Goal: Check status: Check status

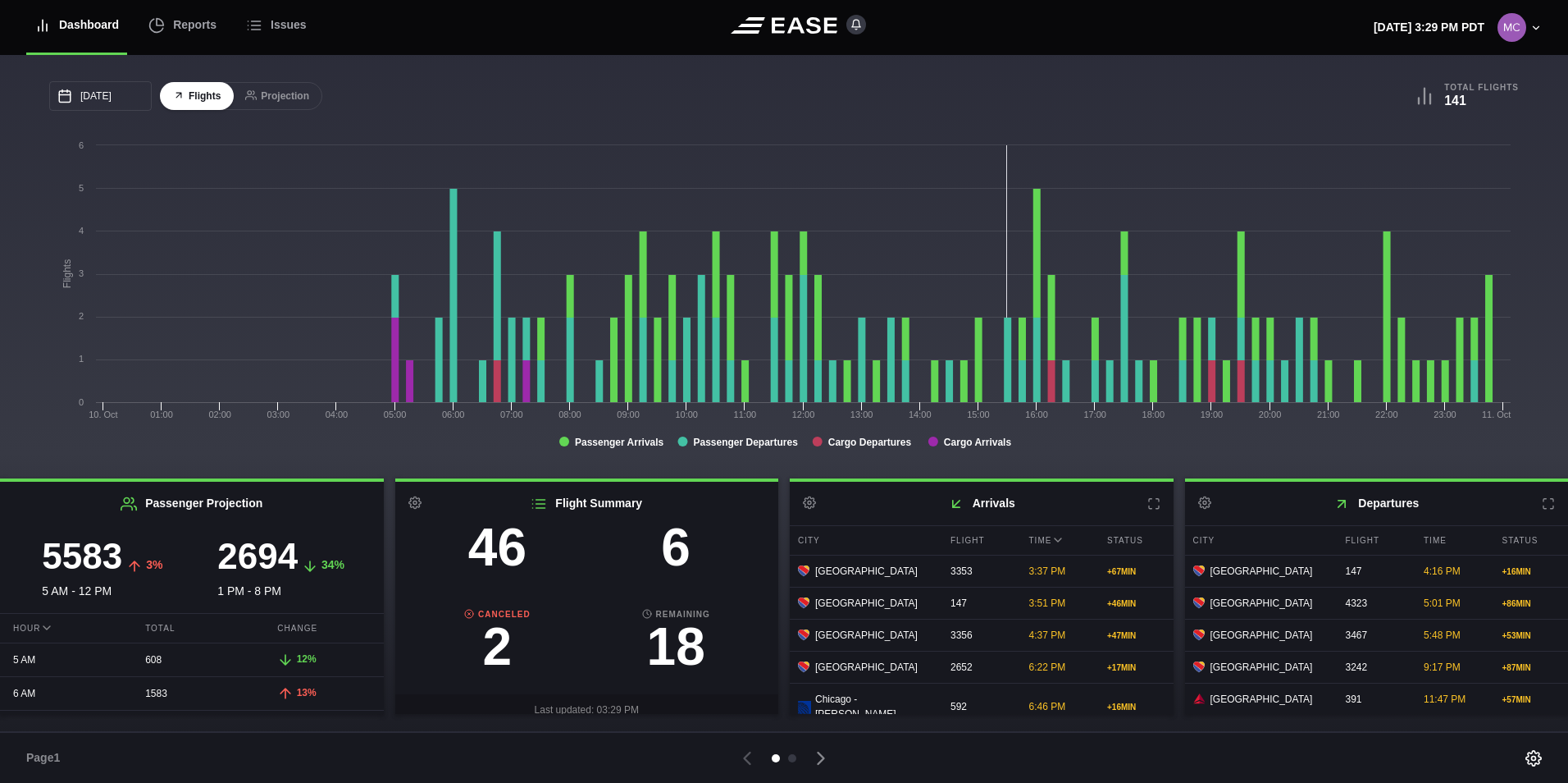
scroll to position [172, 0]
click at [509, 633] on h3 "2" at bounding box center [497, 634] width 178 height 52
select select "CANCELED"
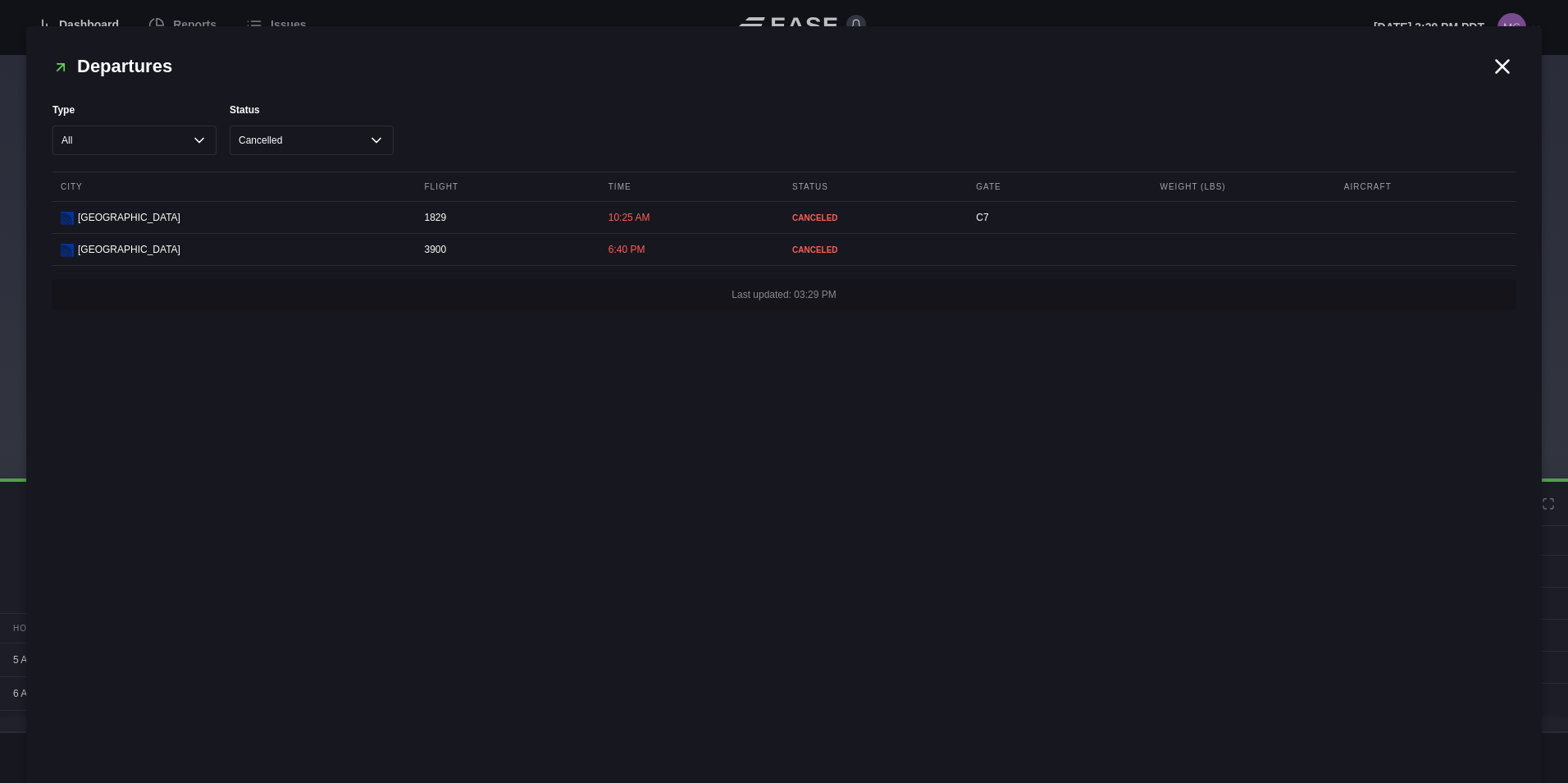
click at [1502, 71] on icon at bounding box center [1502, 66] width 25 height 25
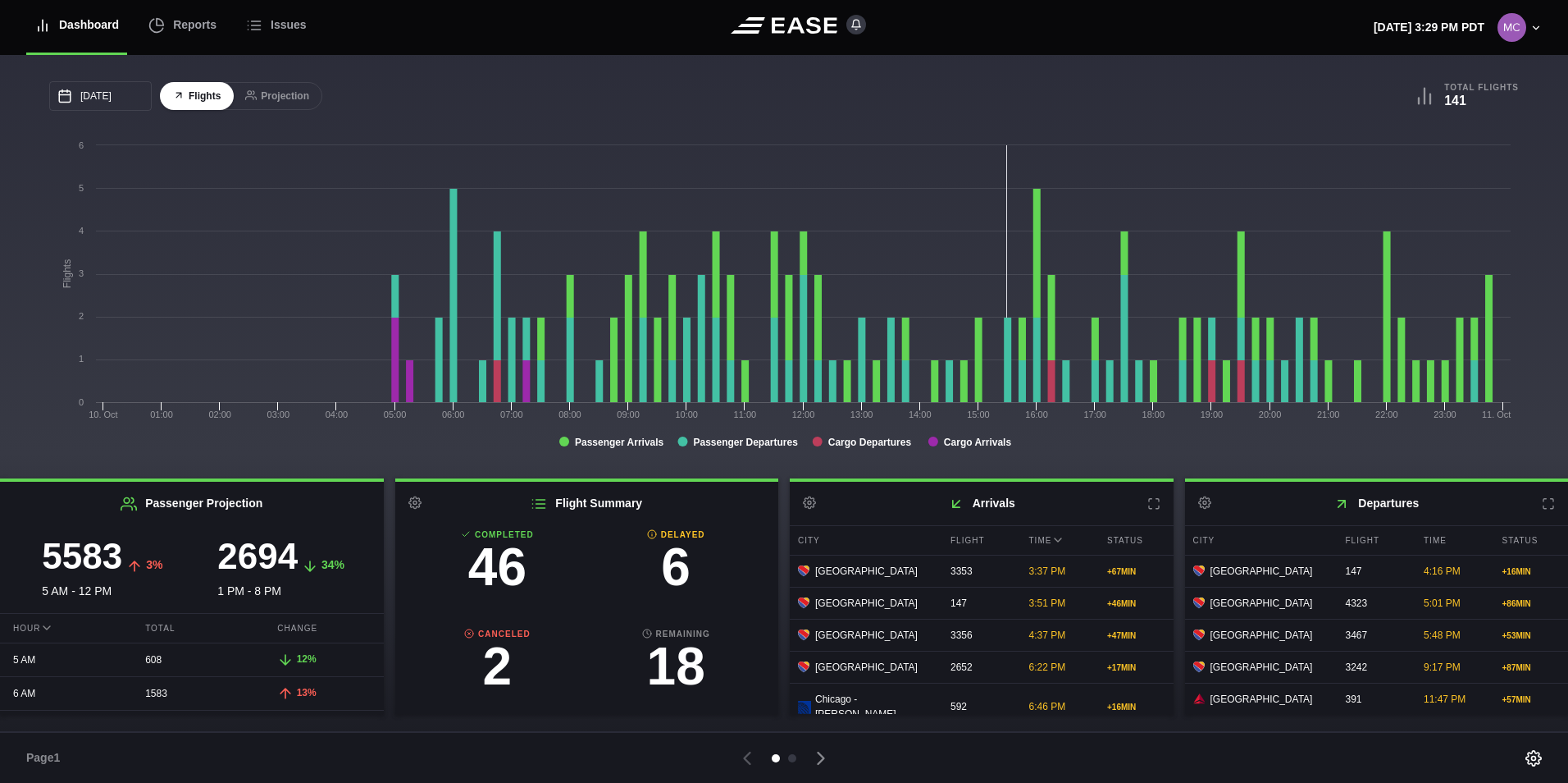
scroll to position [164, 0]
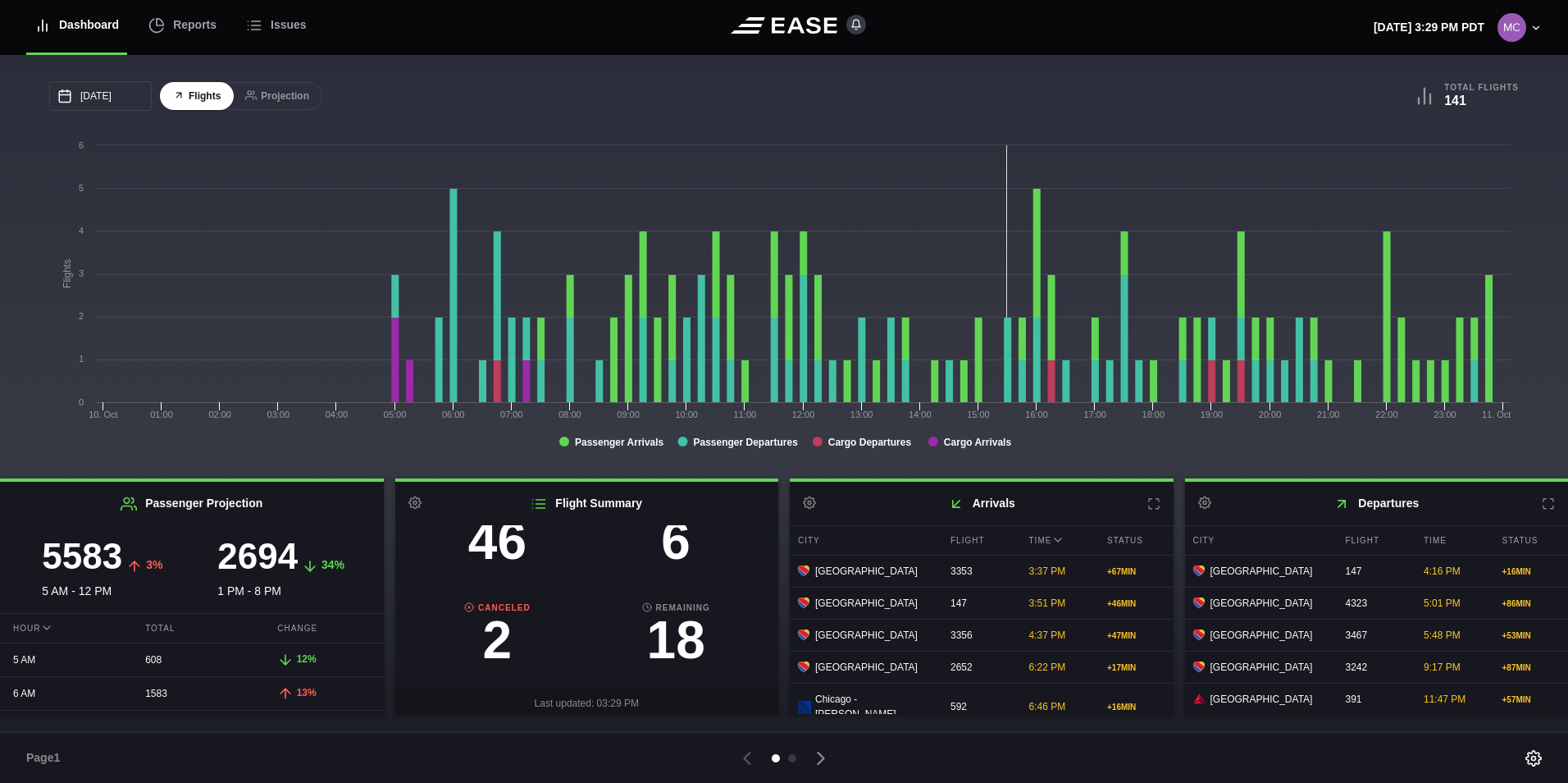
click at [675, 549] on h3 "6" at bounding box center [676, 540] width 178 height 52
select select "DELAYED"
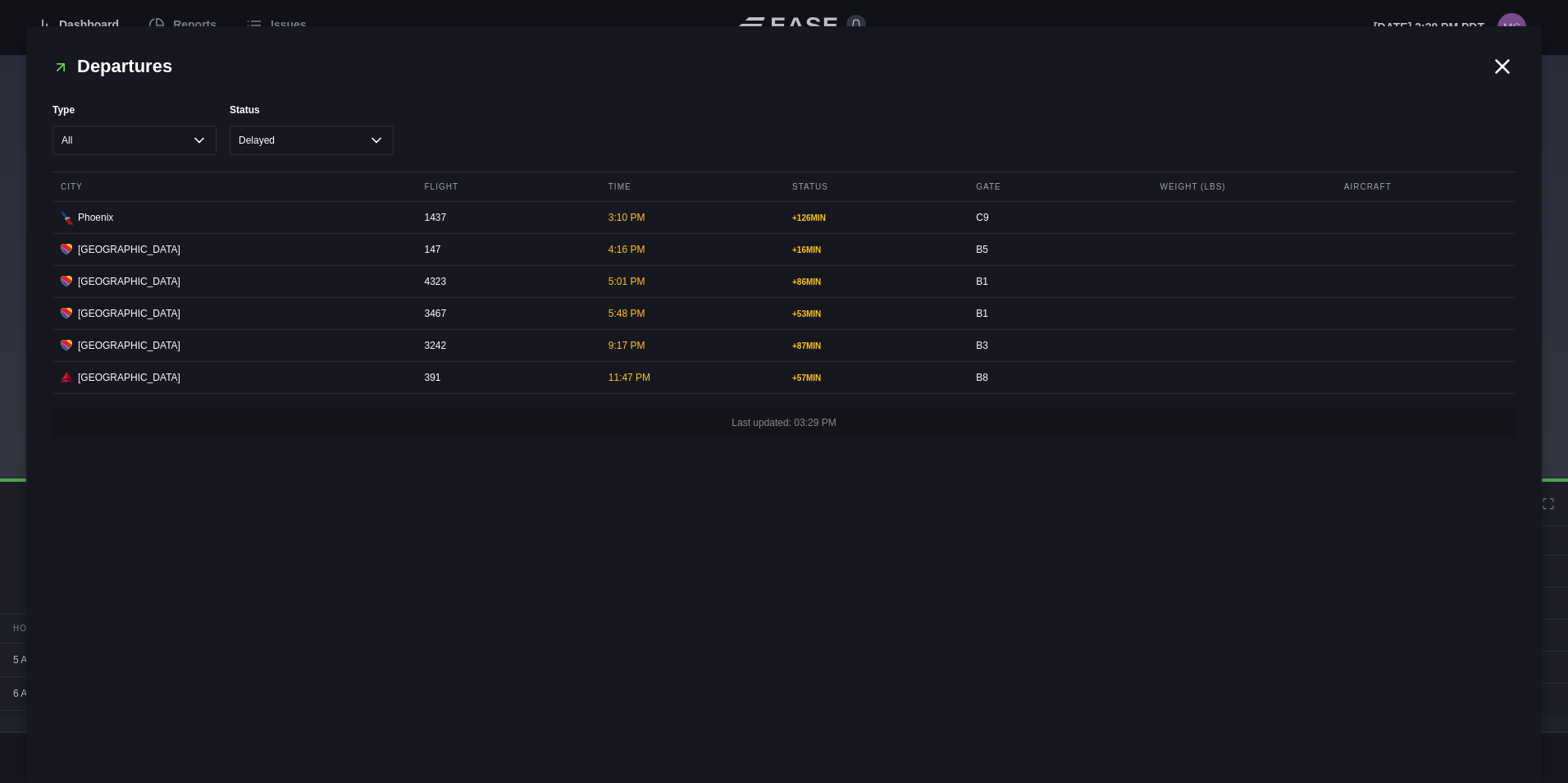
click at [1507, 66] on icon at bounding box center [1502, 66] width 25 height 25
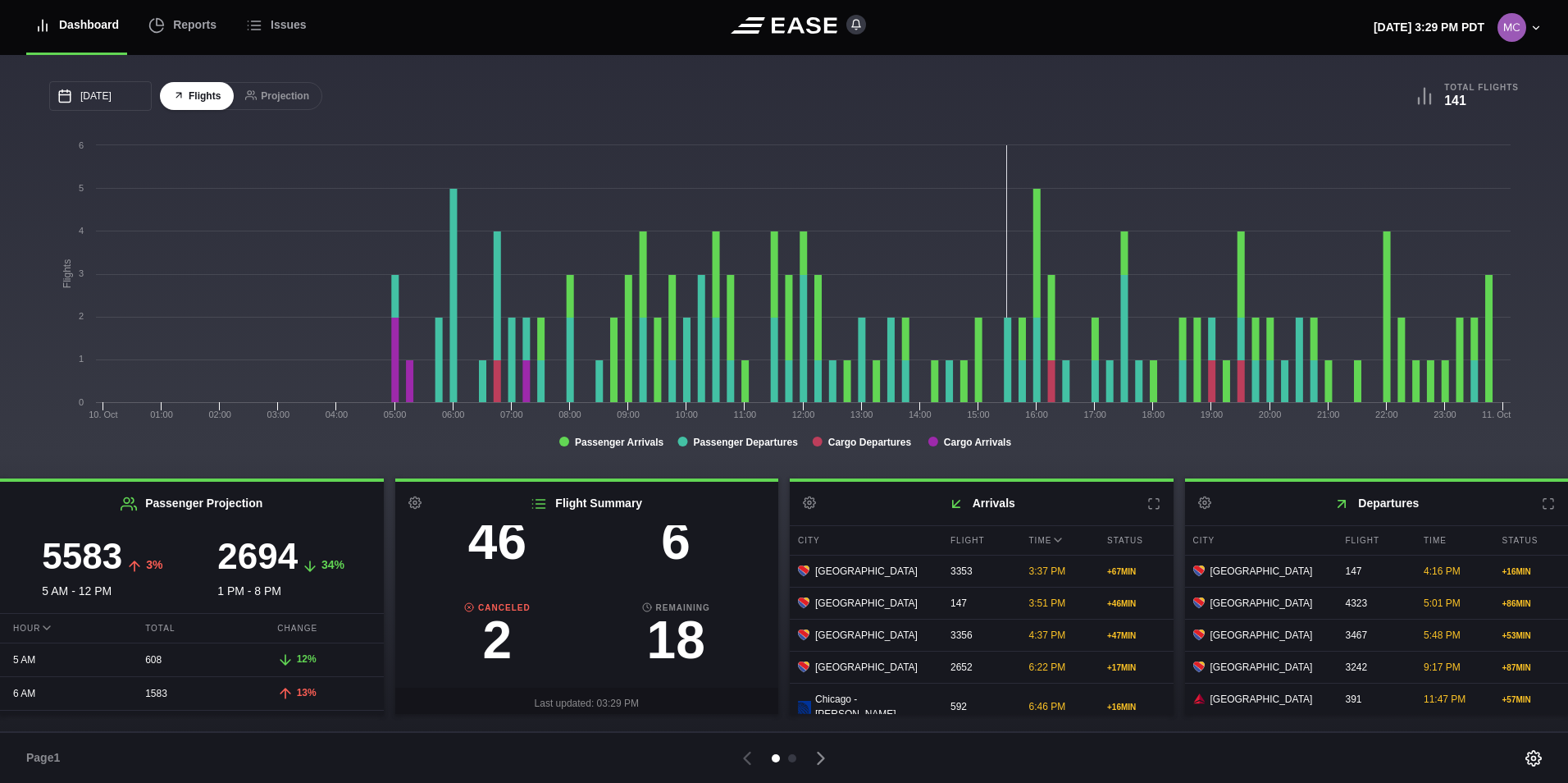
click at [412, 38] on nav "Dashboard Reports Issues" at bounding box center [232, 28] width 410 height 55
click at [574, 35] on header "Dashboard Reports Issues [DATE] 3:29 PM PDT Settings Feed Status Submit Feedbac…" at bounding box center [784, 28] width 1568 height 55
